Goal: Task Accomplishment & Management: Manage account settings

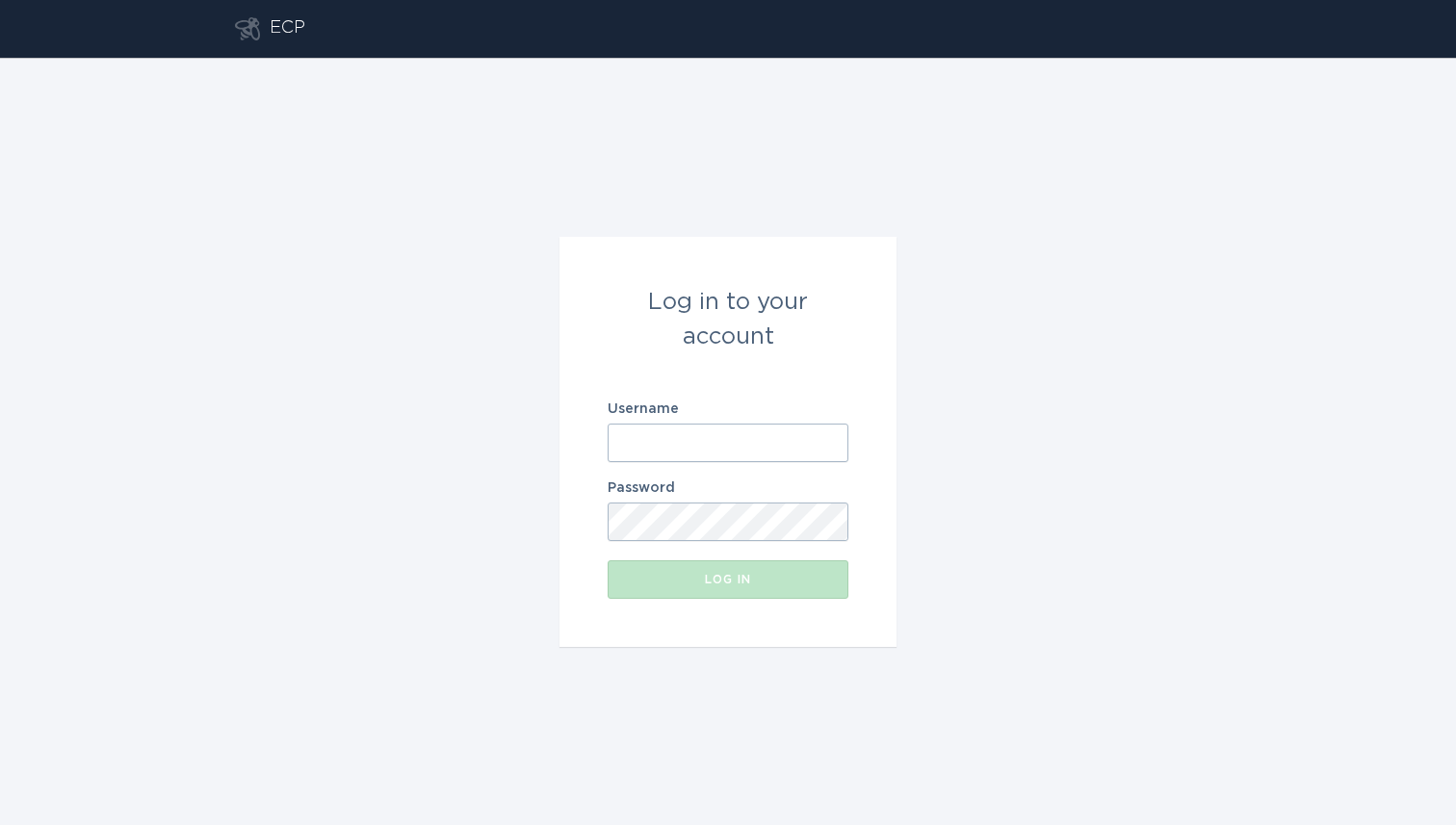
click at [696, 429] on input "Username" at bounding box center [728, 442] width 241 height 38
click at [806, 439] on input "Username" at bounding box center [728, 442] width 241 height 38
click at [0, 824] on com-1password-button at bounding box center [0, 825] width 0 height 0
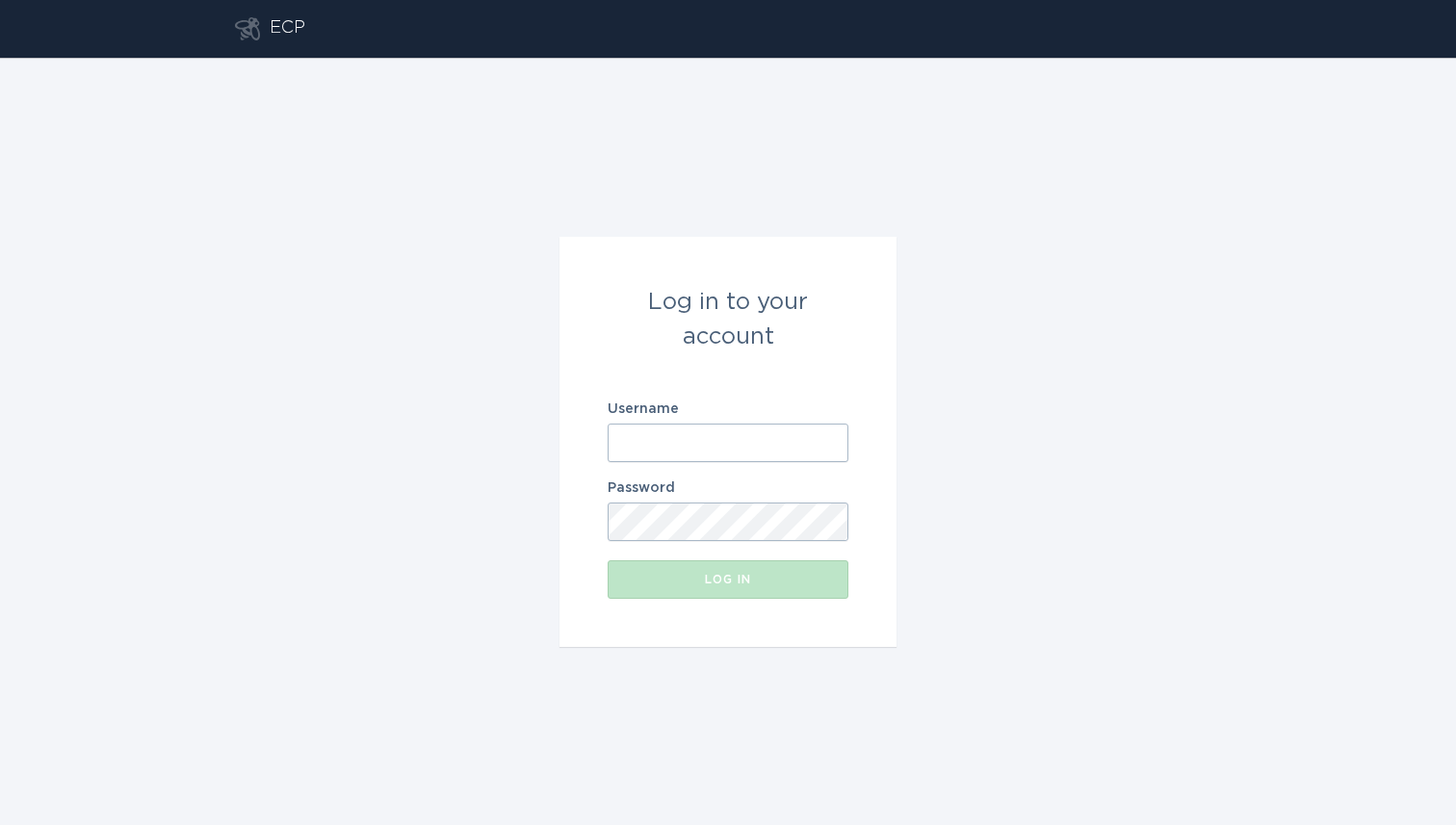
click at [0, 824] on com-1password-button at bounding box center [0, 825] width 0 height 0
click at [1066, 432] on div "Log in to your account Username Password Log in" at bounding box center [728, 442] width 1456 height 767
click at [753, 428] on input "Username" at bounding box center [728, 442] width 241 height 38
paste input "[EMAIL_ADDRESS][DOMAIN_NAME]"
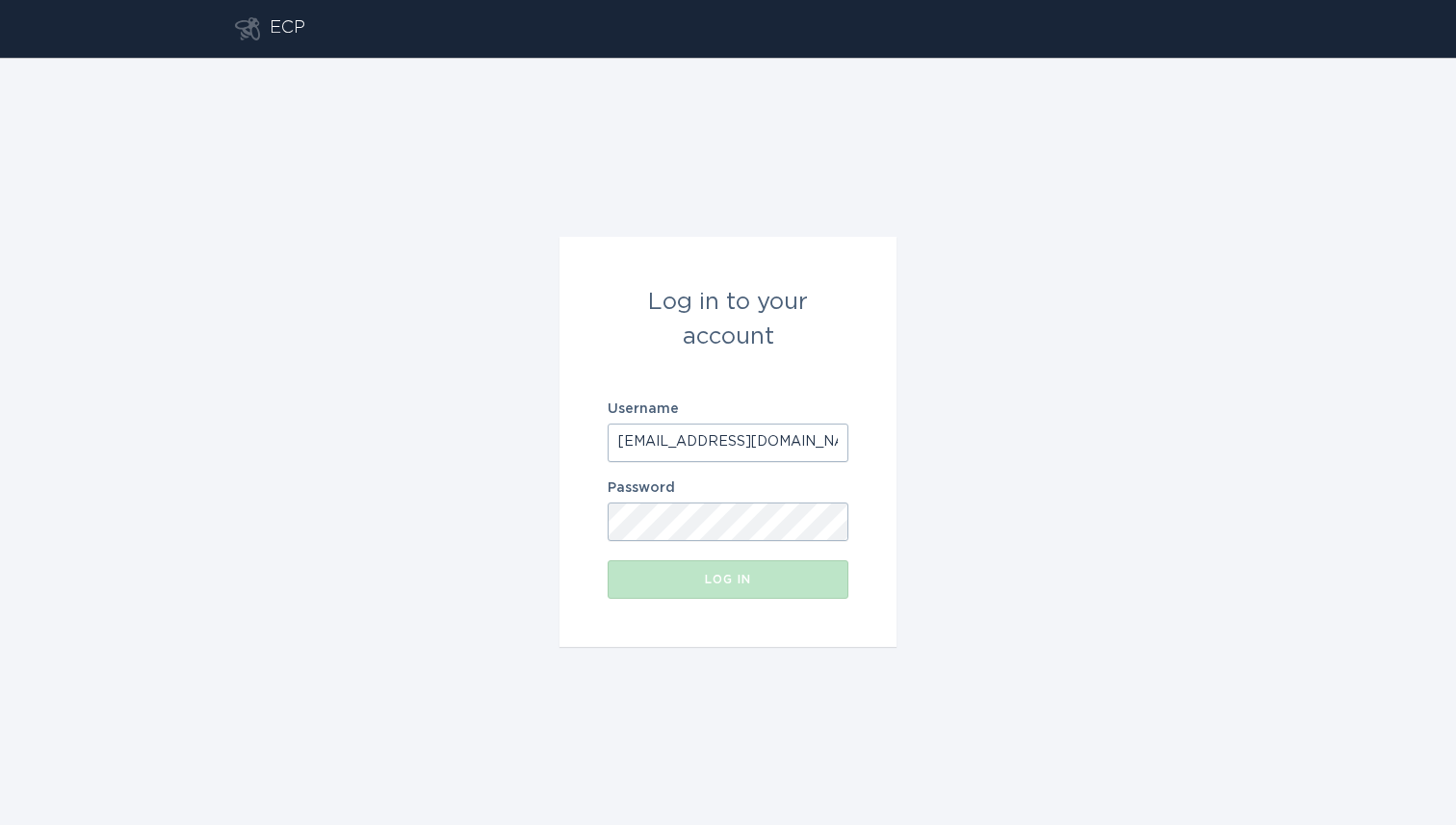
scroll to position [0, 32]
type input "[EMAIL_ADDRESS][DOMAIN_NAME]"
click at [678, 542] on form "Log in to your account Username [EMAIL_ADDRESS][DOMAIN_NAME] Password Log in" at bounding box center [728, 442] width 337 height 410
click at [952, 673] on div "Log in to your account Username [EMAIL_ADDRESS][DOMAIN_NAME] Password Log in" at bounding box center [728, 442] width 1456 height 767
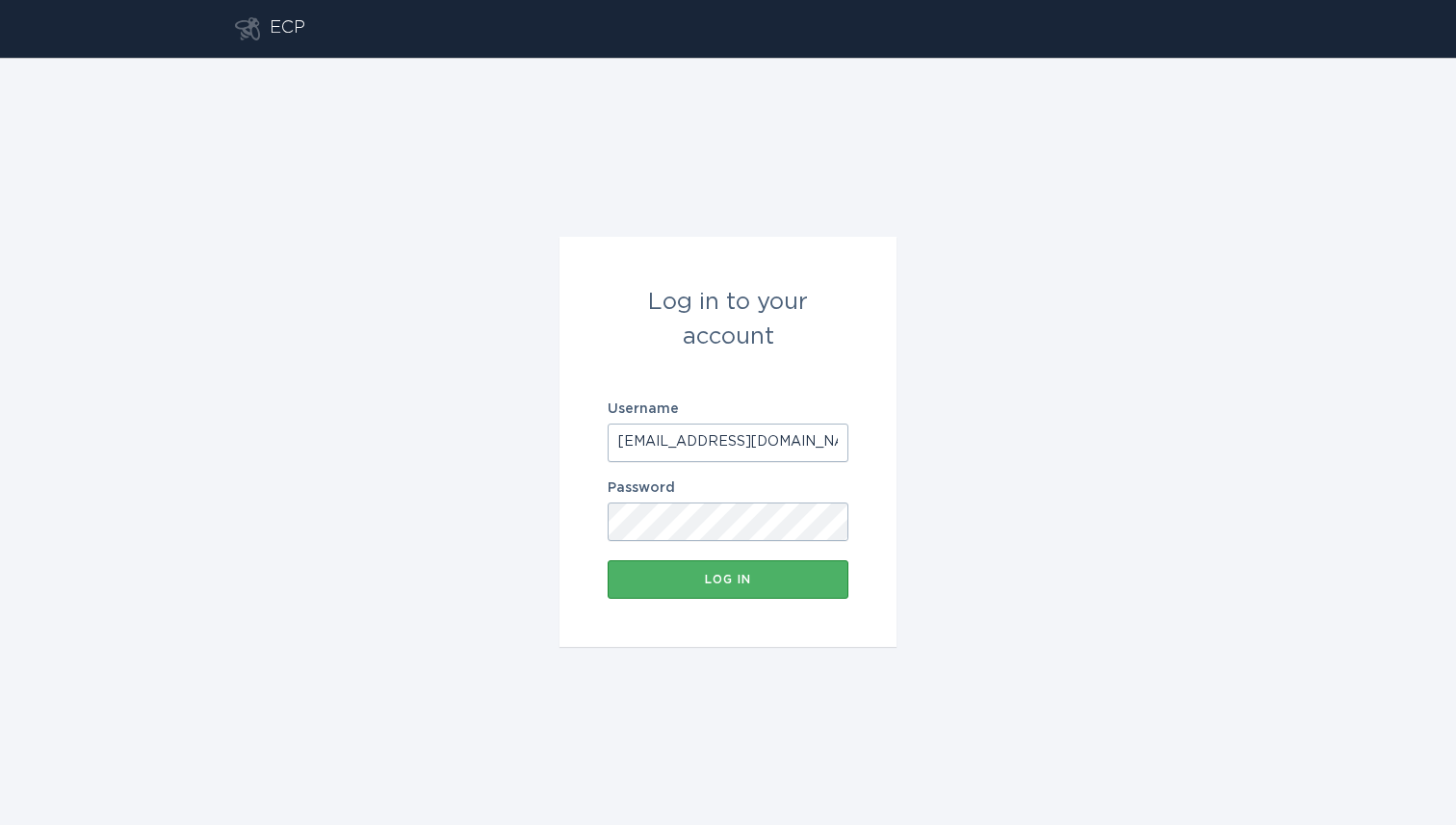
click at [788, 576] on div "Log in" at bounding box center [728, 580] width 221 height 12
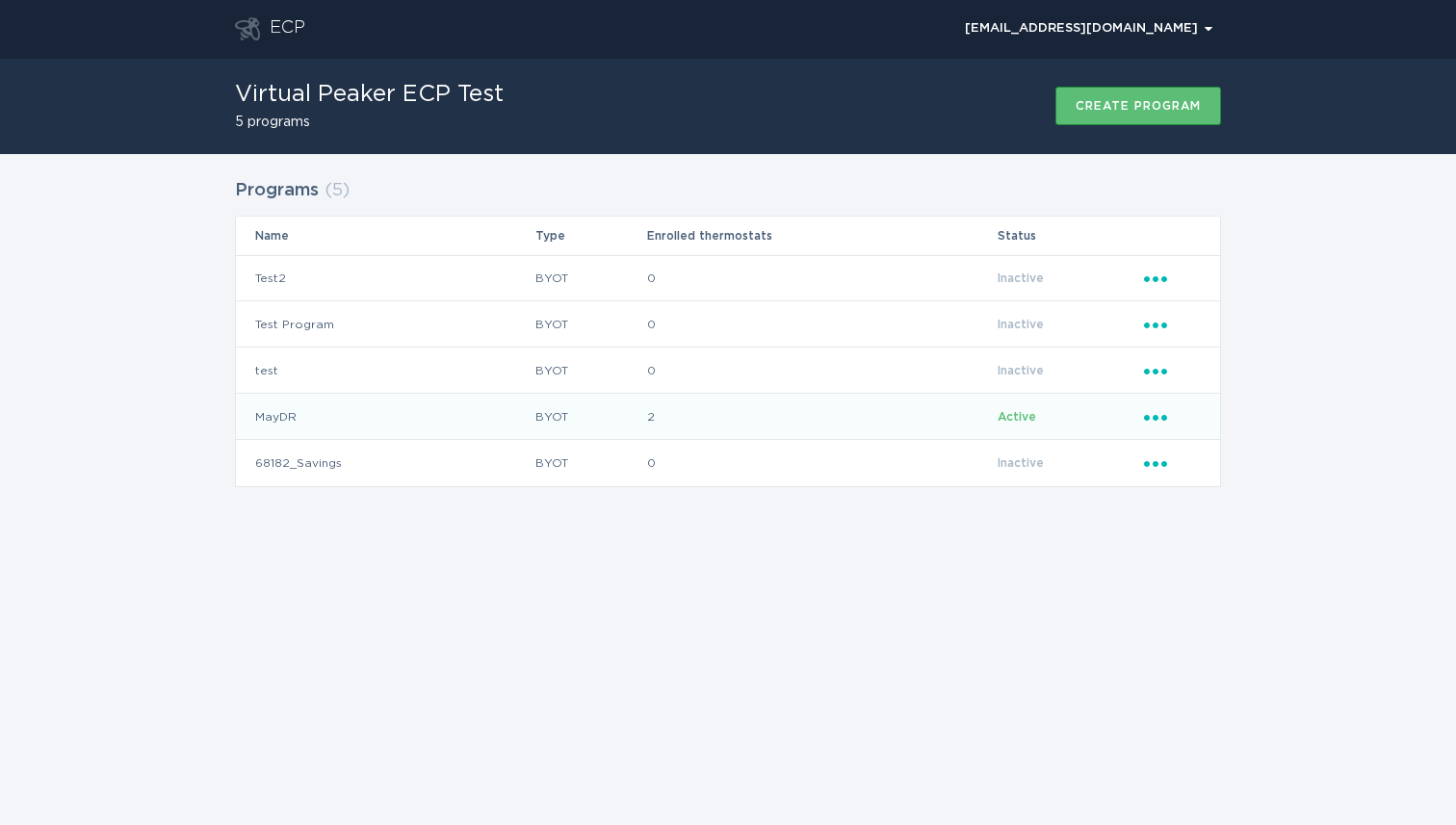
click at [1152, 419] on icon "Ellipsis" at bounding box center [1156, 414] width 27 height 17
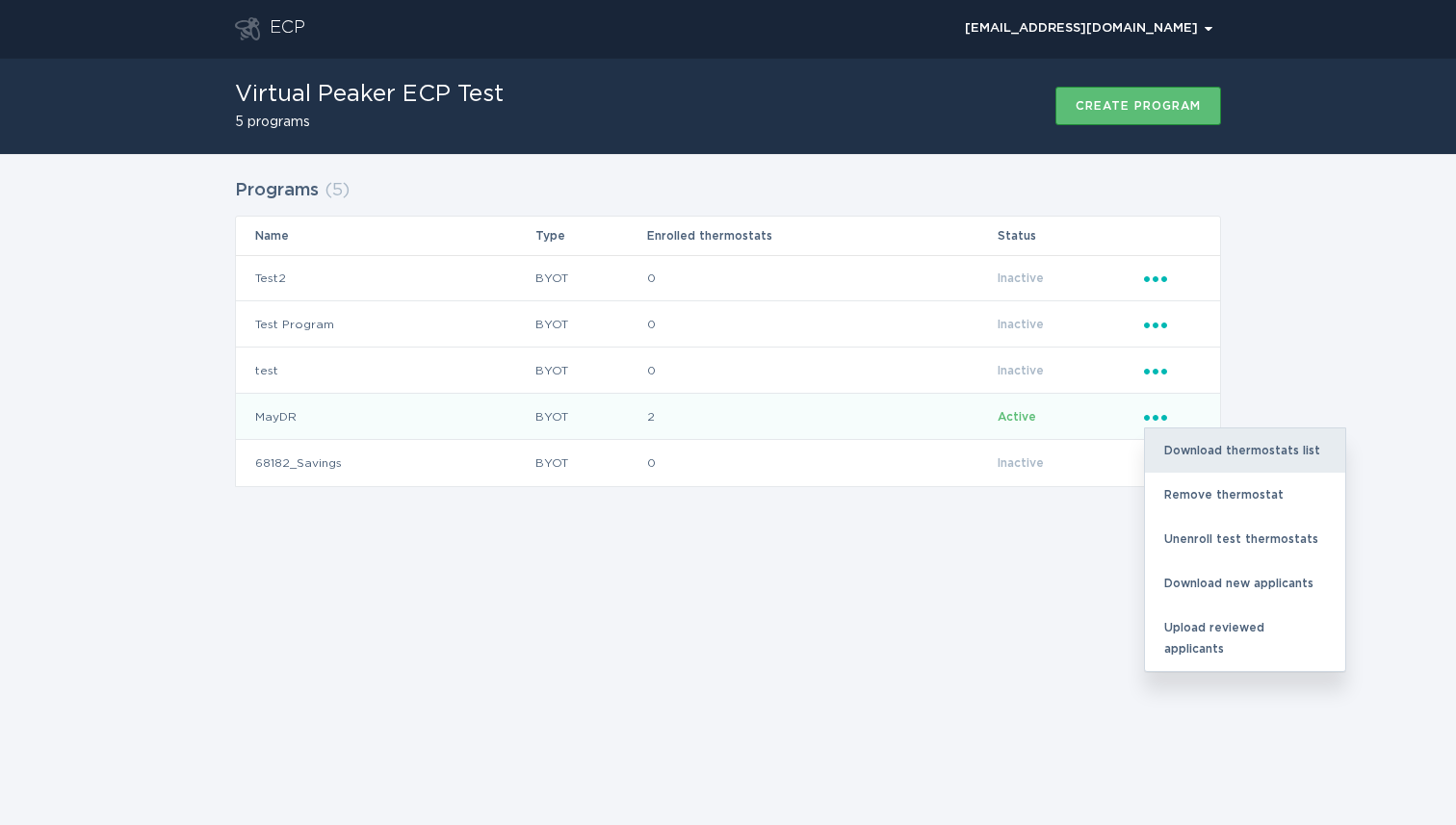
click at [1223, 451] on div "Download thermostats list" at bounding box center [1245, 450] width 201 height 44
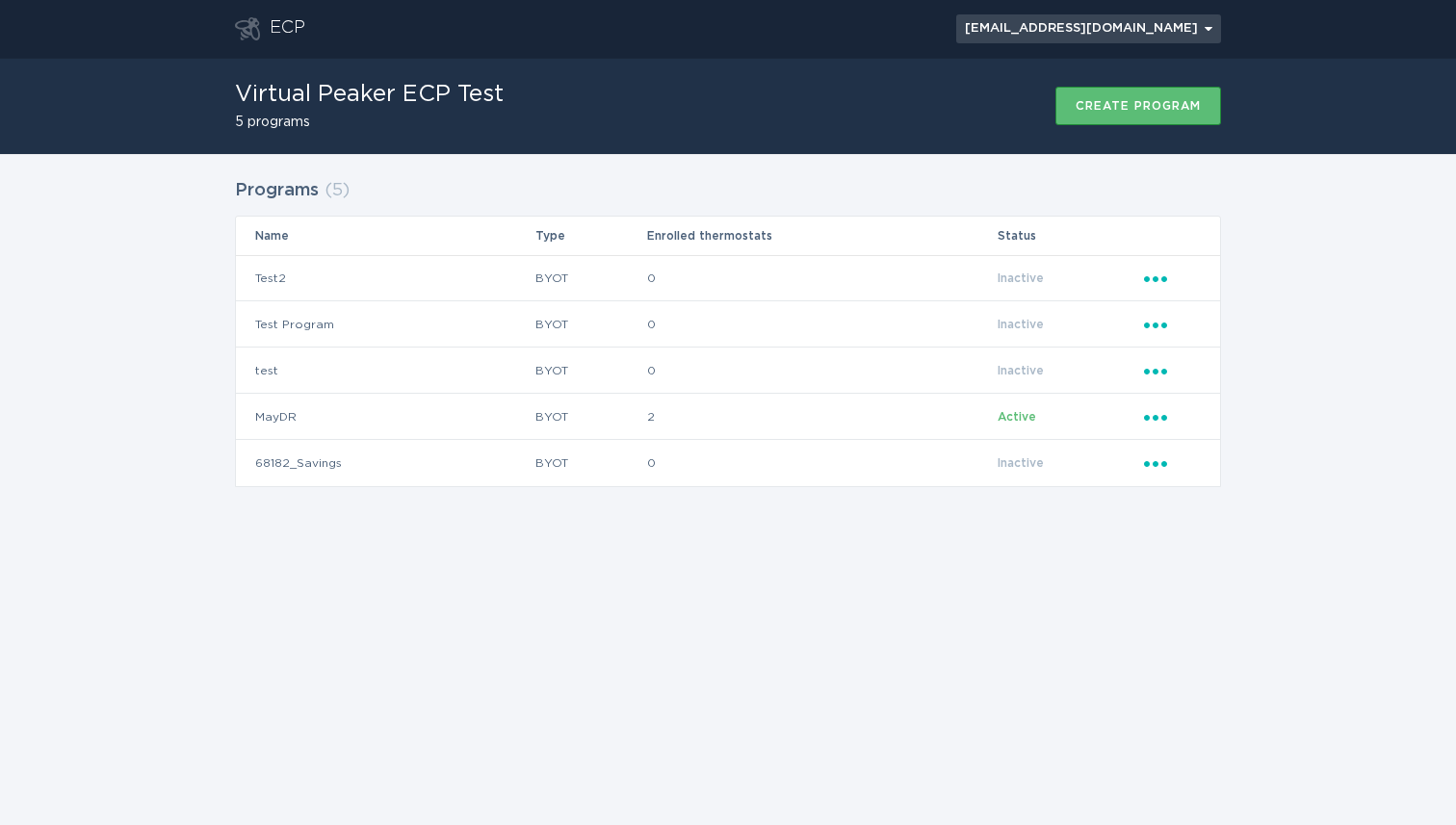
click at [1154, 17] on button "[EMAIL_ADDRESS][DOMAIN_NAME] Chevron" at bounding box center [1087, 29] width 264 height 29
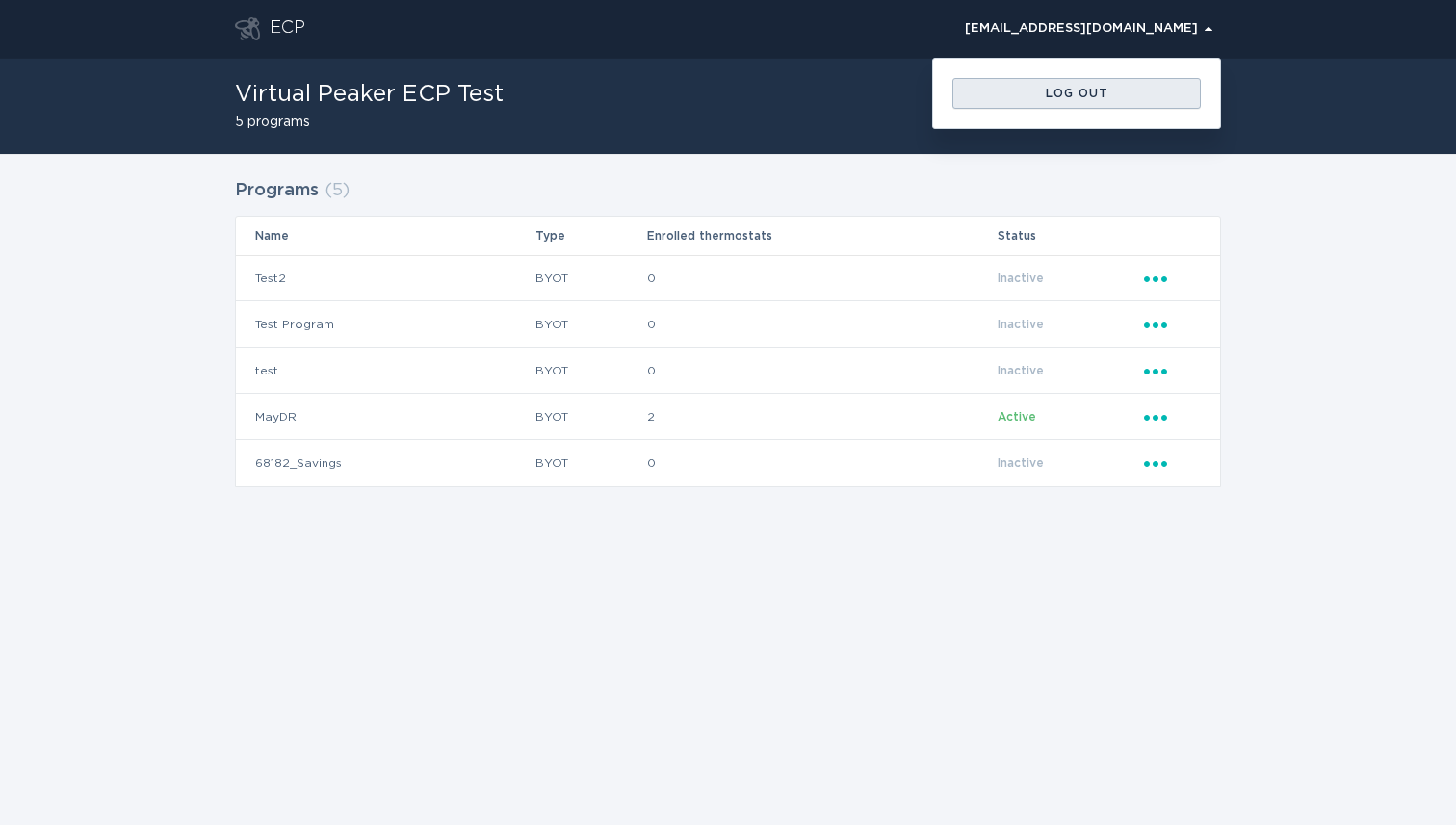
click at [1110, 93] on div "Log out" at bounding box center [1076, 93] width 229 height 12
